Goal: Information Seeking & Learning: Learn about a topic

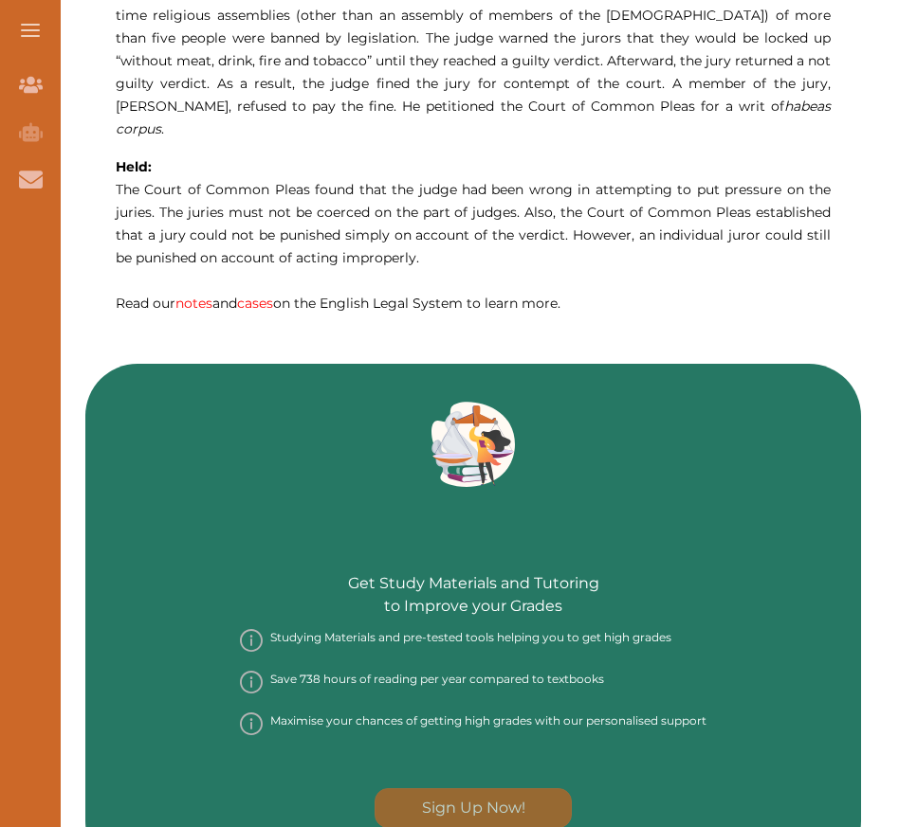
scroll to position [1232, 0]
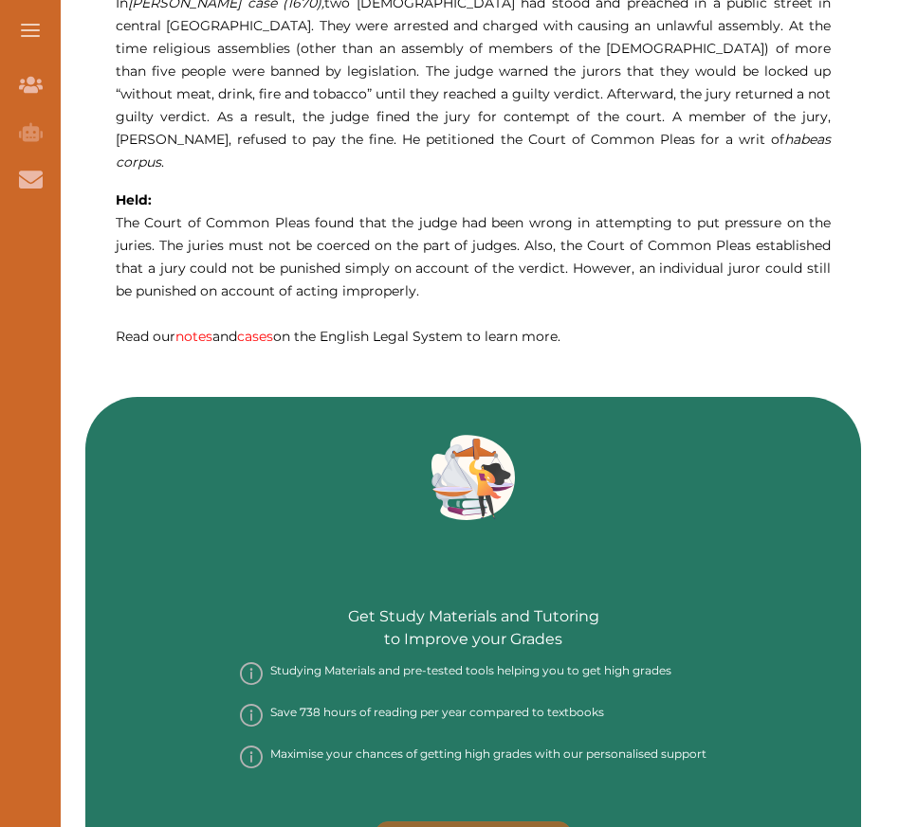
drag, startPoint x: 118, startPoint y: 195, endPoint x: 290, endPoint y: 184, distance: 171.9
click at [536, 279] on div at bounding box center [450, 299] width 602 height 53
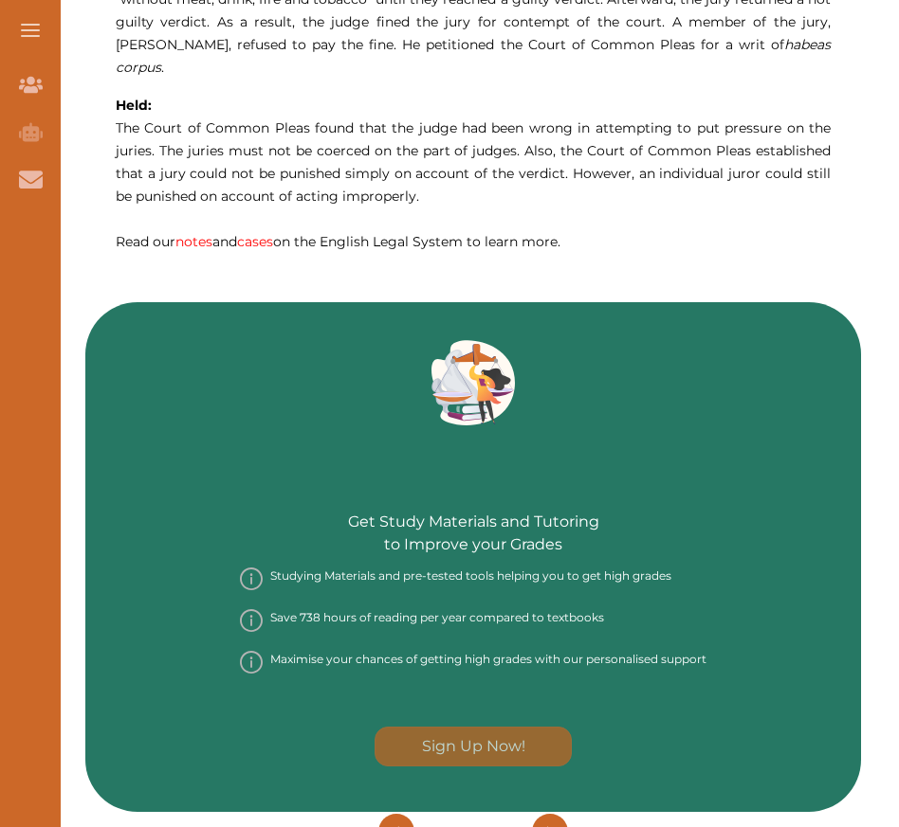
click at [457, 294] on img at bounding box center [449, 299] width 53 height 53
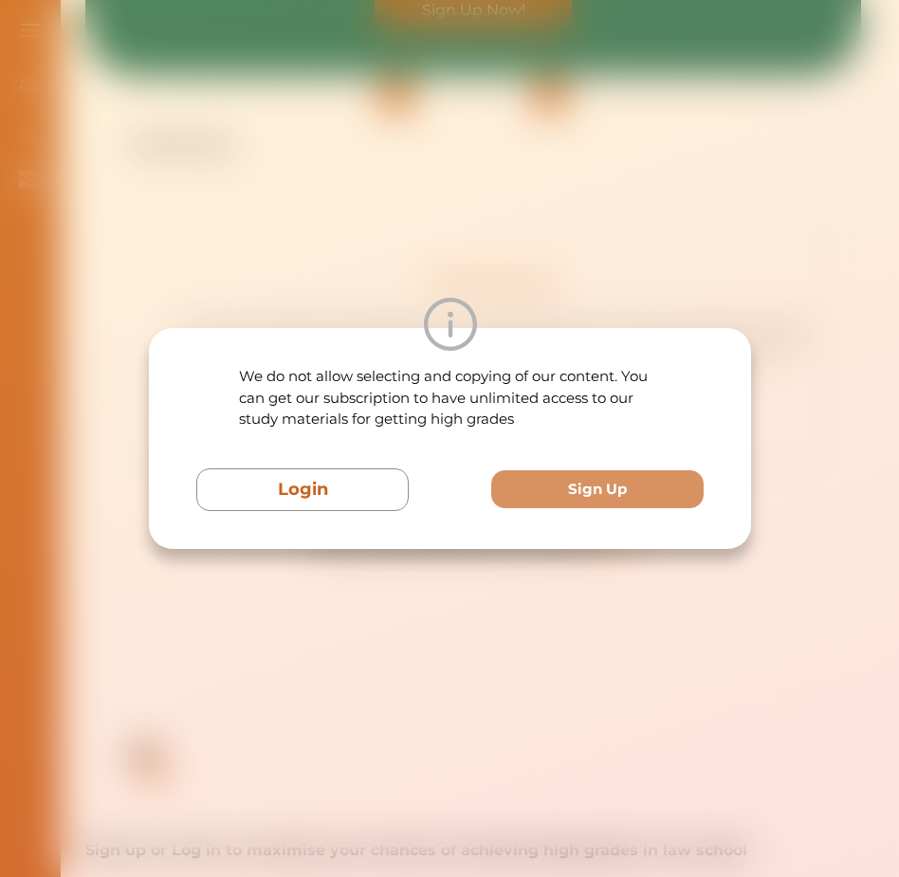
scroll to position [2085, 0]
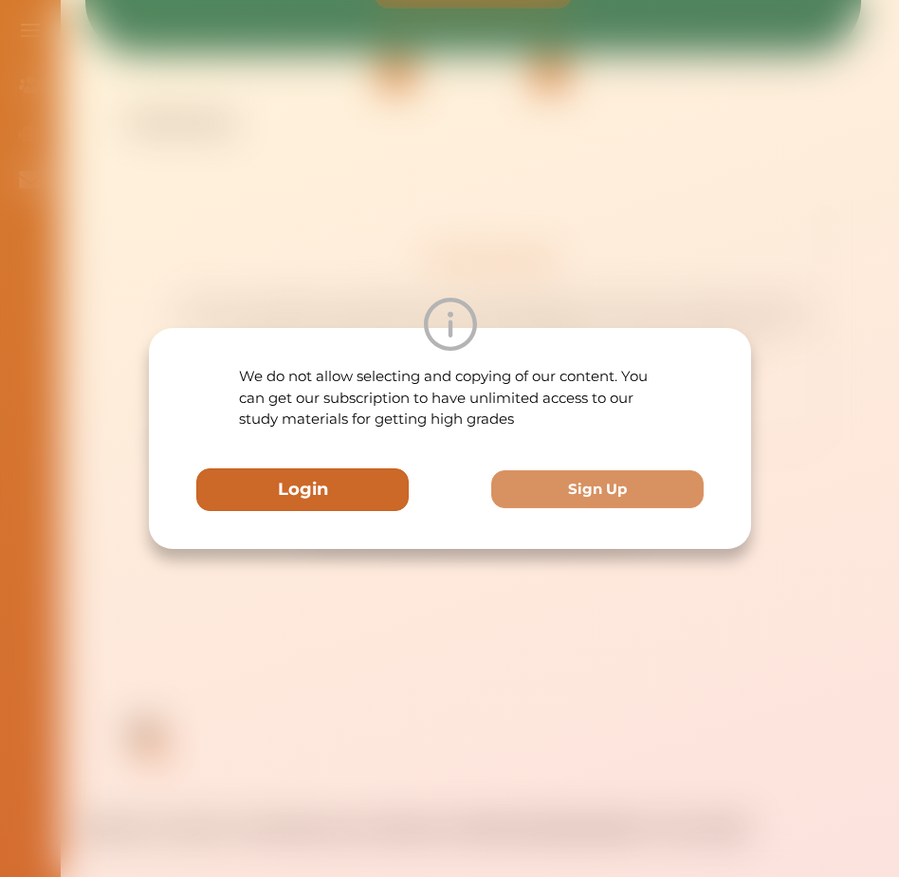
drag, startPoint x: 336, startPoint y: 518, endPoint x: 346, endPoint y: 499, distance: 21.6
click at [340, 503] on div "We do not allow selecting and copying of our content. You can get our subscript…" at bounding box center [450, 438] width 602 height 221
click at [346, 499] on button "Login" at bounding box center [302, 489] width 212 height 43
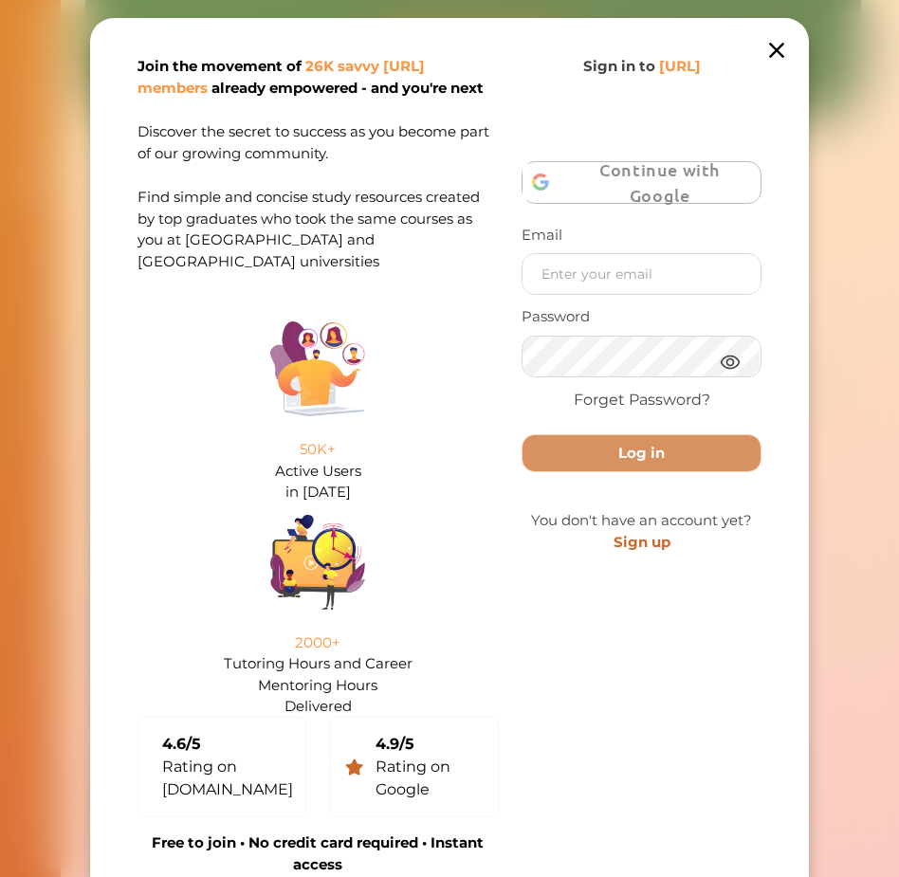
scroll to position [1990, 0]
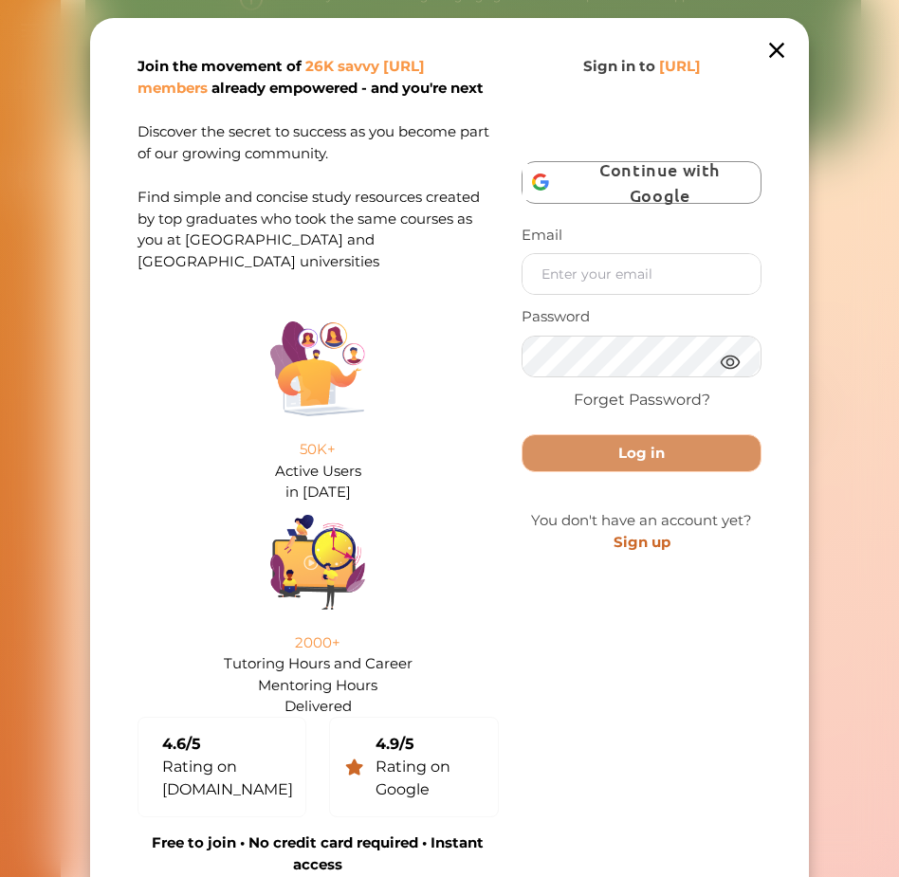
click at [775, 47] on icon at bounding box center [776, 50] width 15 height 15
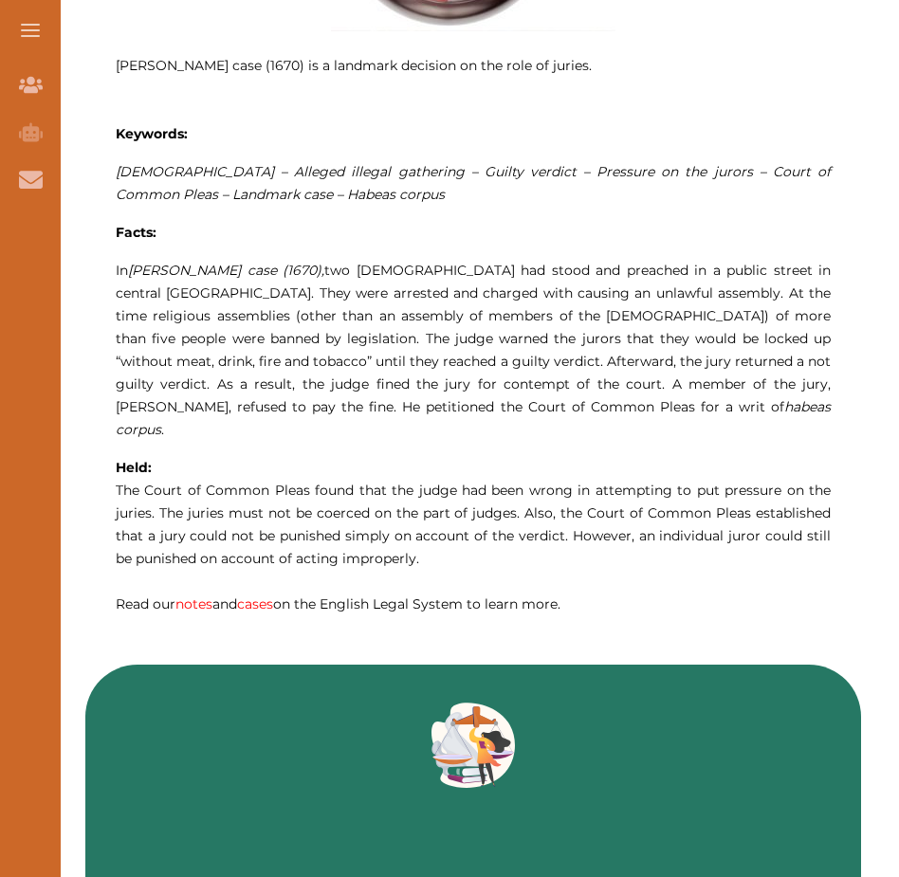
scroll to position [663, 0]
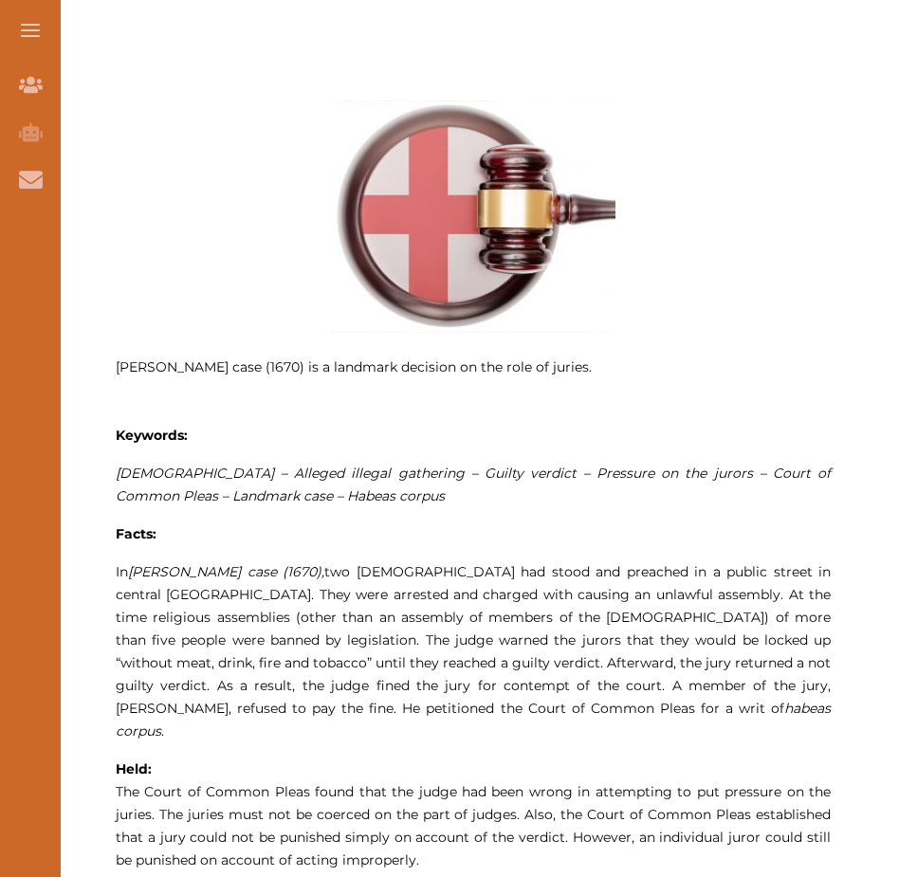
drag, startPoint x: 98, startPoint y: 38, endPoint x: 136, endPoint y: 38, distance: 37.9
click at [136, 38] on div "[PERSON_NAME] case (1670) is a landmark decision on the role of juries. Keyword…" at bounding box center [472, 468] width 775 height 941
